Goal: Book appointment/travel/reservation

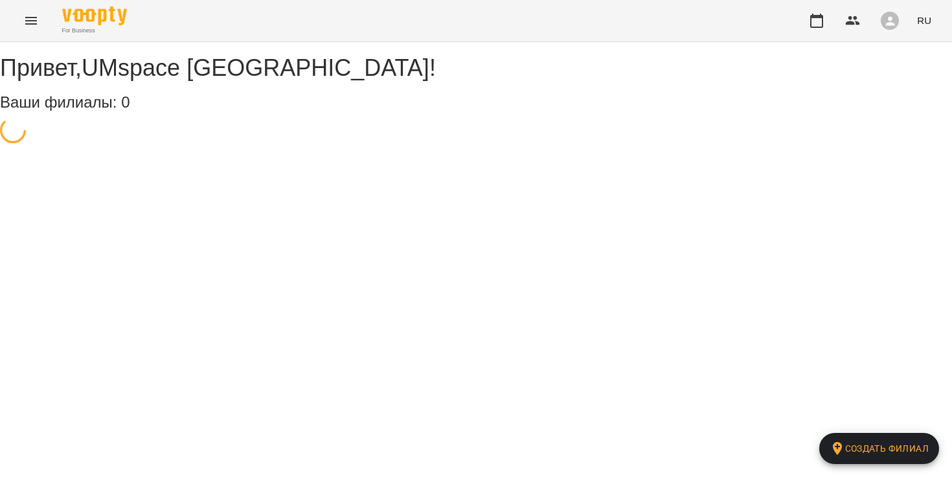
select select "**"
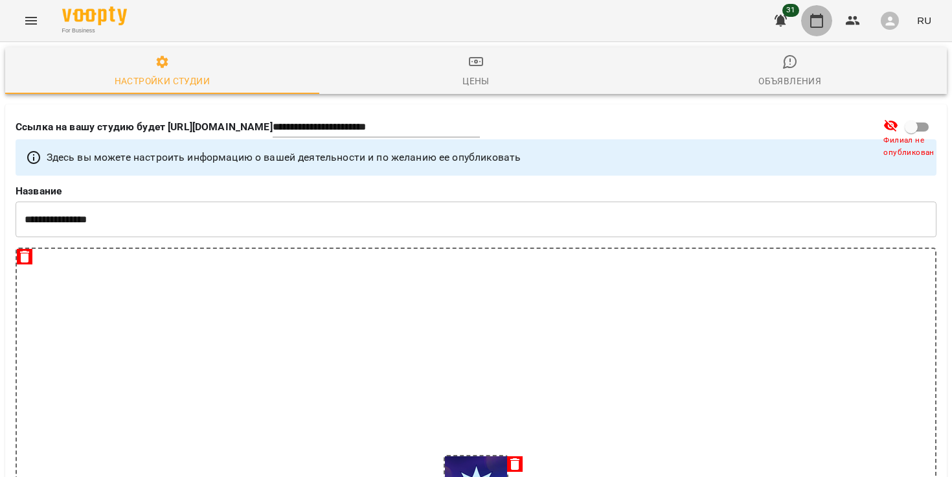
click at [831, 25] on button "button" at bounding box center [816, 20] width 31 height 31
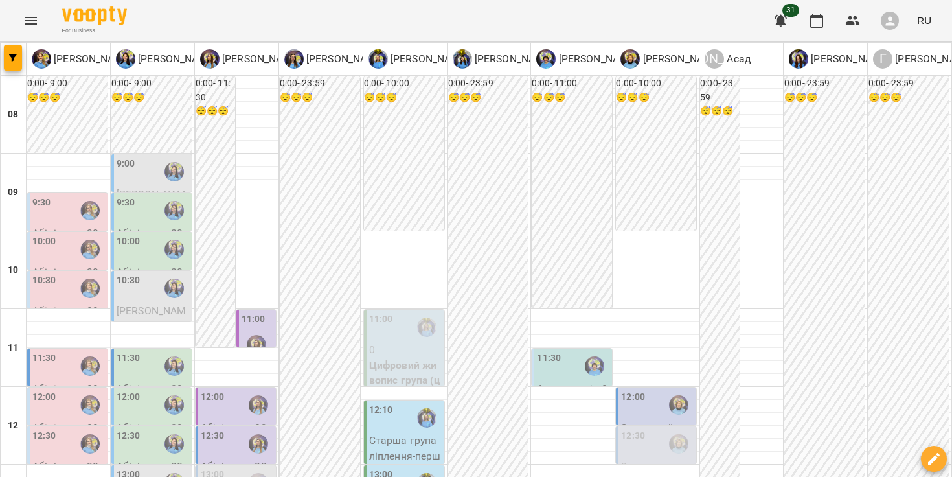
type input "**********"
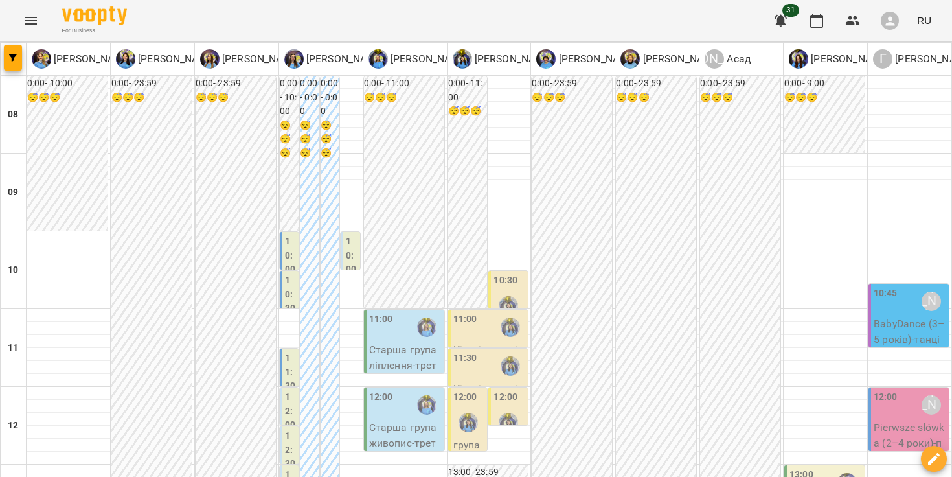
scroll to position [485, 0]
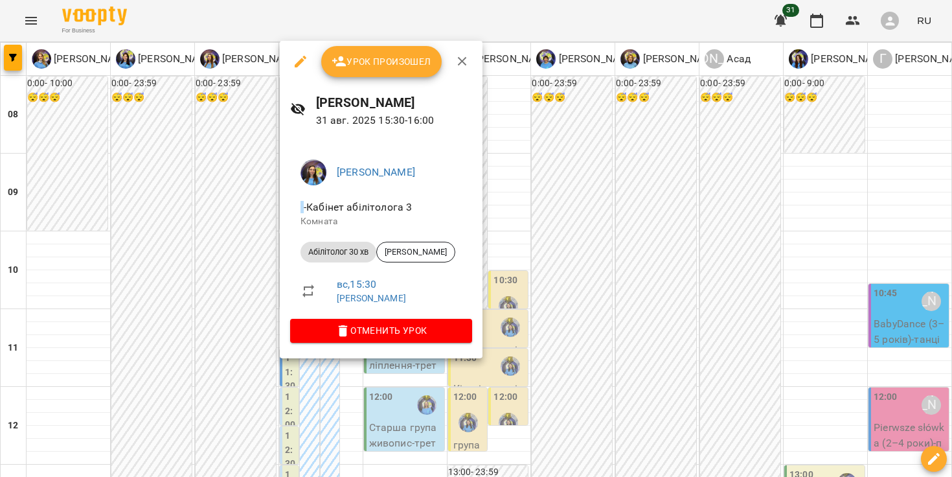
click at [545, 194] on div at bounding box center [476, 238] width 952 height 477
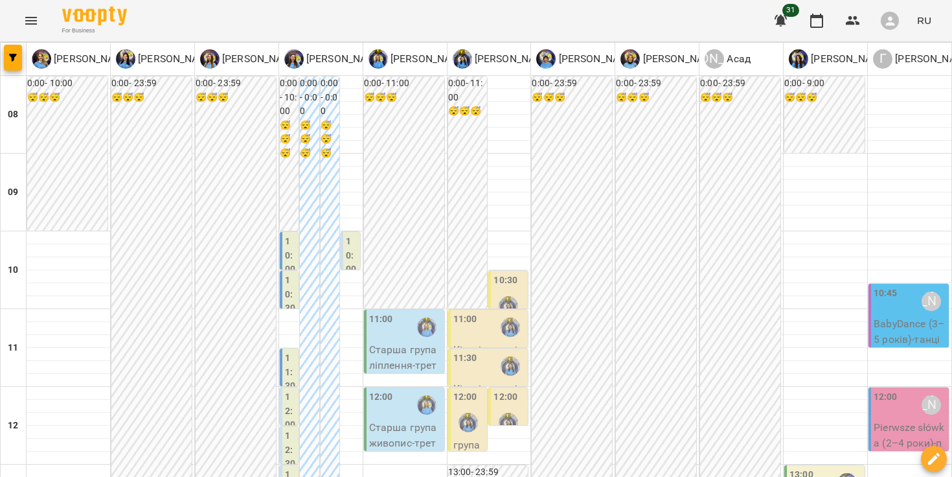
scroll to position [121, 0]
click at [291, 309] on div at bounding box center [321, 315] width 84 height 13
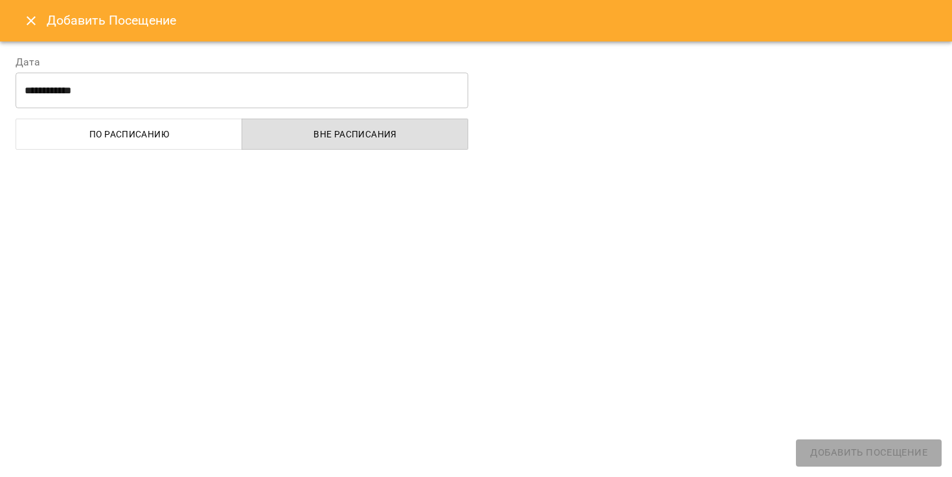
select select
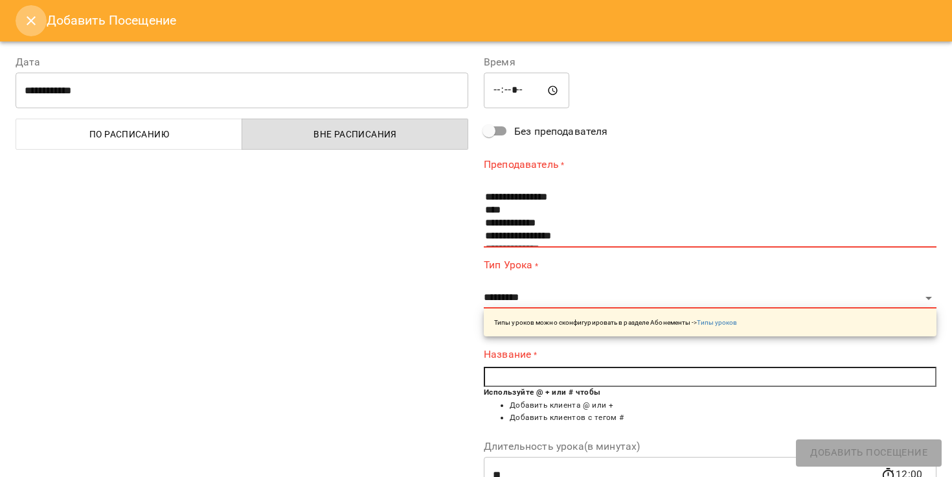
click at [38, 21] on icon "Close" at bounding box center [31, 21] width 16 height 16
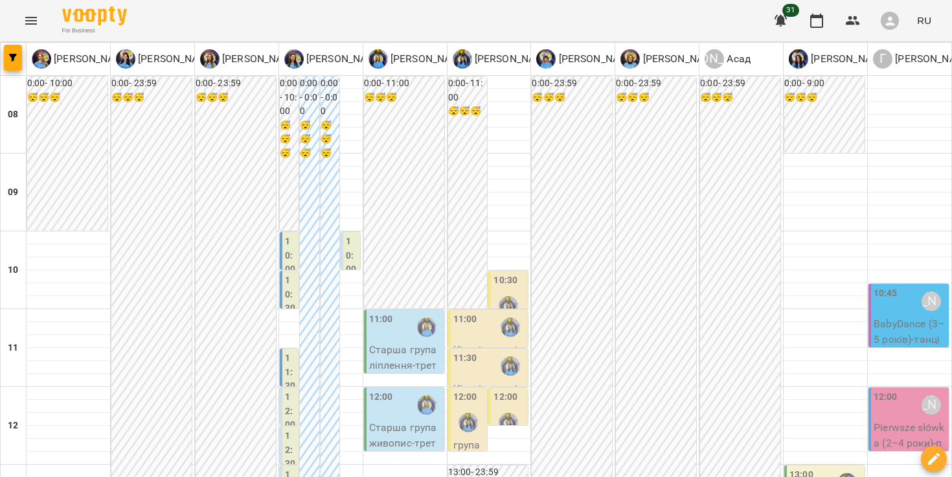
click at [288, 351] on label "11:30" at bounding box center [290, 372] width 11 height 42
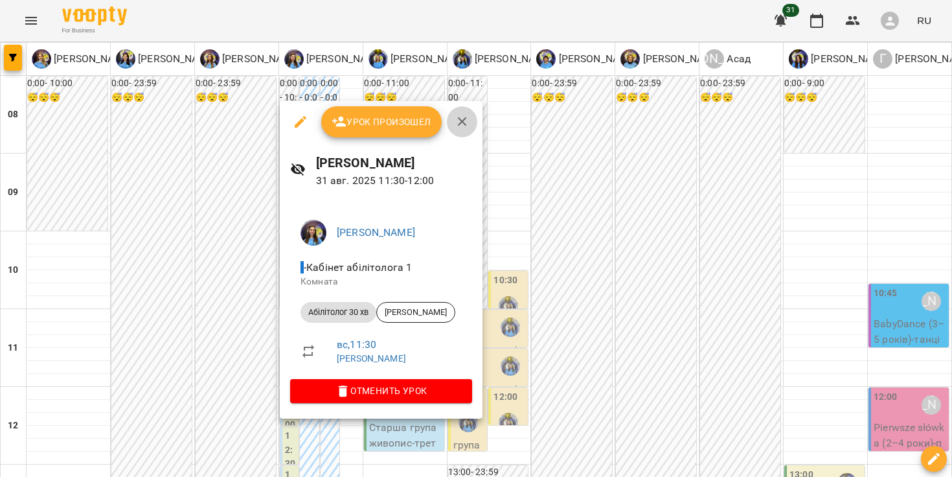
click at [462, 115] on icon "button" at bounding box center [463, 122] width 16 height 16
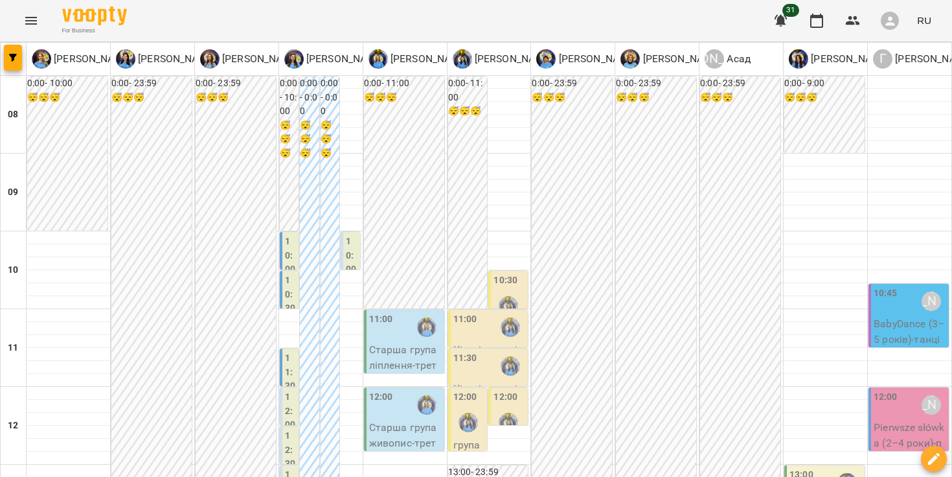
scroll to position [144, 0]
click at [73, 309] on div at bounding box center [69, 315] width 84 height 13
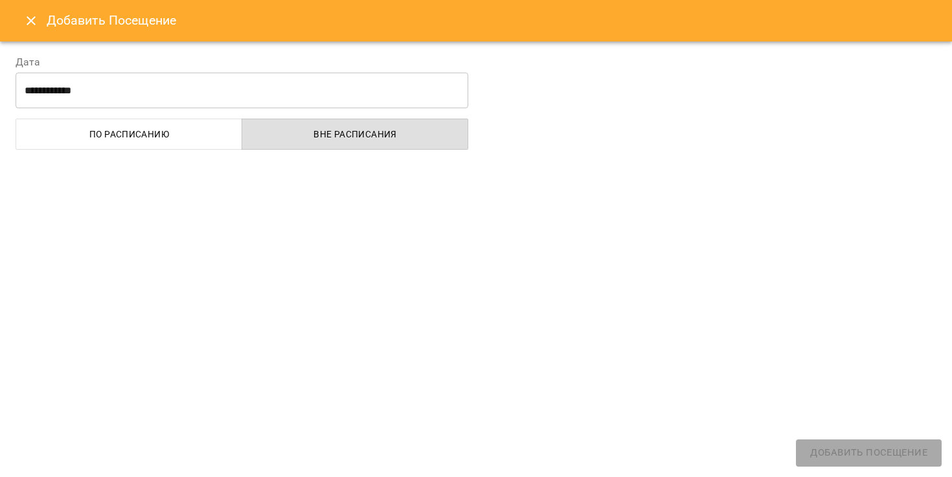
select select
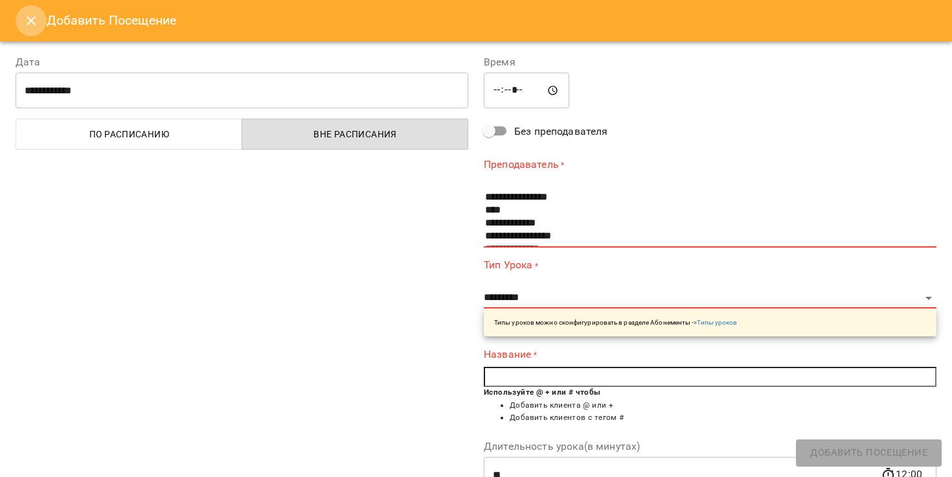
click at [27, 32] on button "Close" at bounding box center [31, 20] width 31 height 31
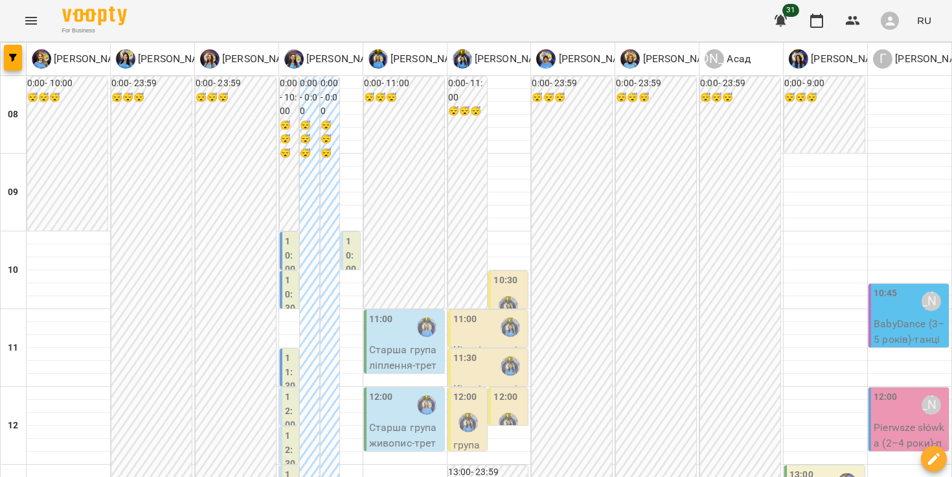
scroll to position [168, 0]
